Goal: Information Seeking & Learning: Learn about a topic

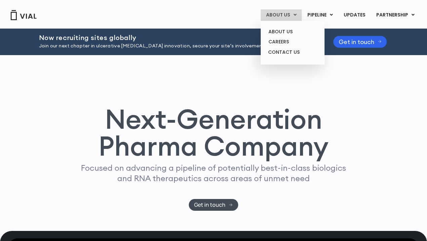
click at [288, 14] on link "ABOUT US" at bounding box center [281, 14] width 41 height 11
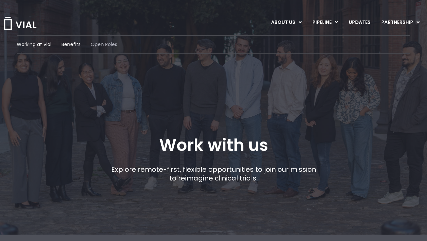
click at [101, 47] on span "Open Roles" at bounding box center [104, 44] width 27 height 7
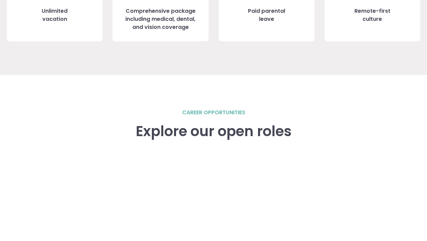
scroll to position [834, 0]
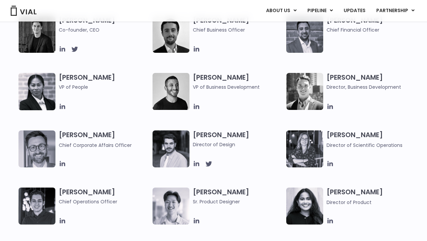
scroll to position [321, 0]
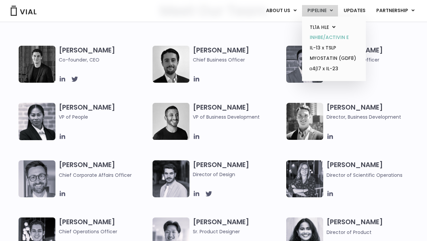
click at [332, 38] on link "INHBE/ACTIVIN E" at bounding box center [333, 37] width 59 height 10
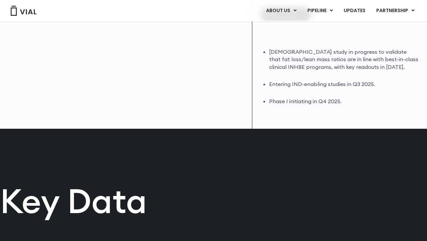
scroll to position [213, 0]
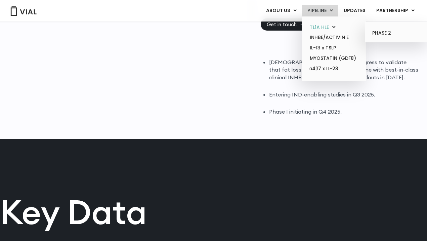
click at [322, 28] on link "TL1A HLE" at bounding box center [333, 27] width 59 height 10
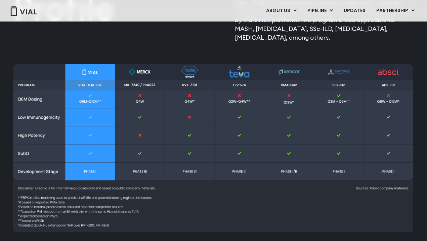
scroll to position [807, 0]
